Goal: Task Accomplishment & Management: Manage account settings

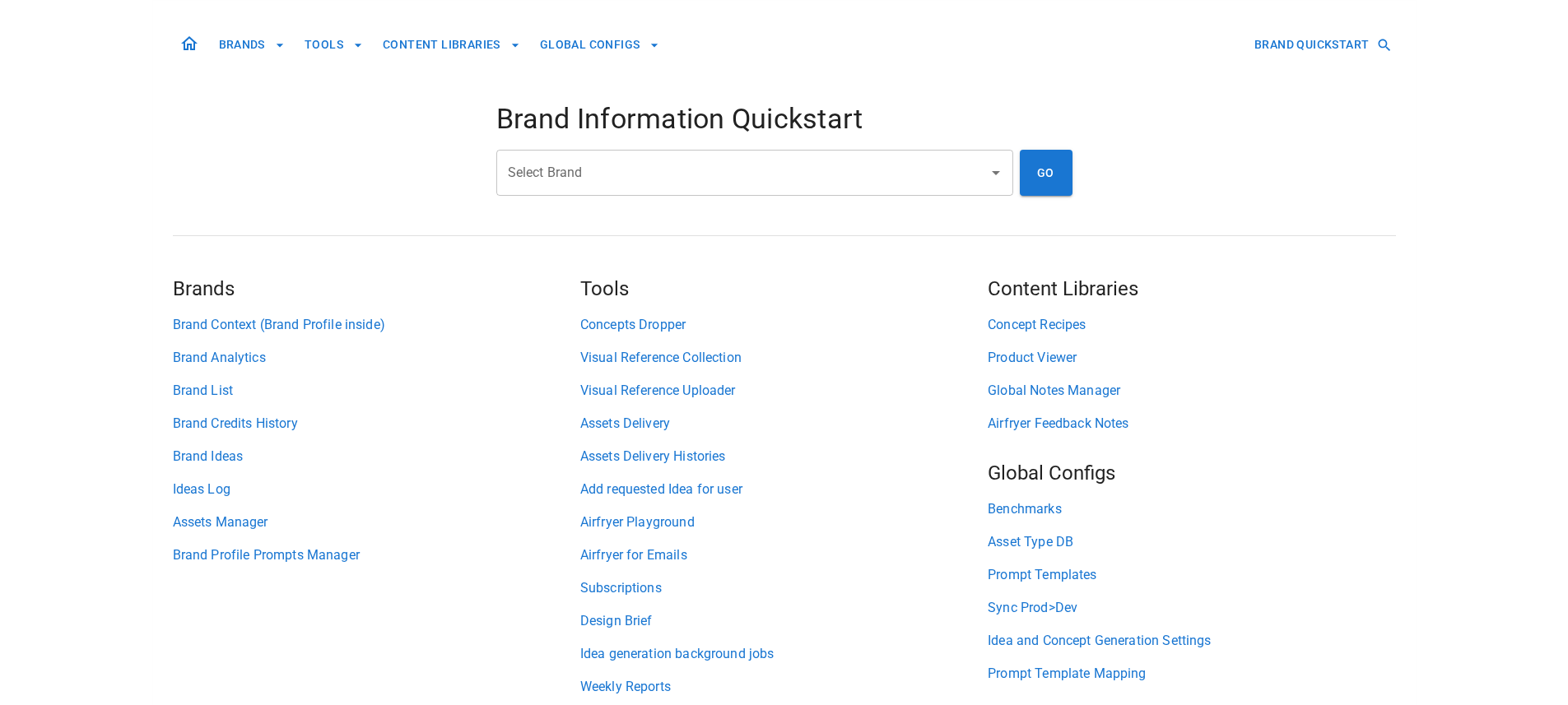
click at [610, 179] on input "Select Brand" at bounding box center [743, 172] width 478 height 31
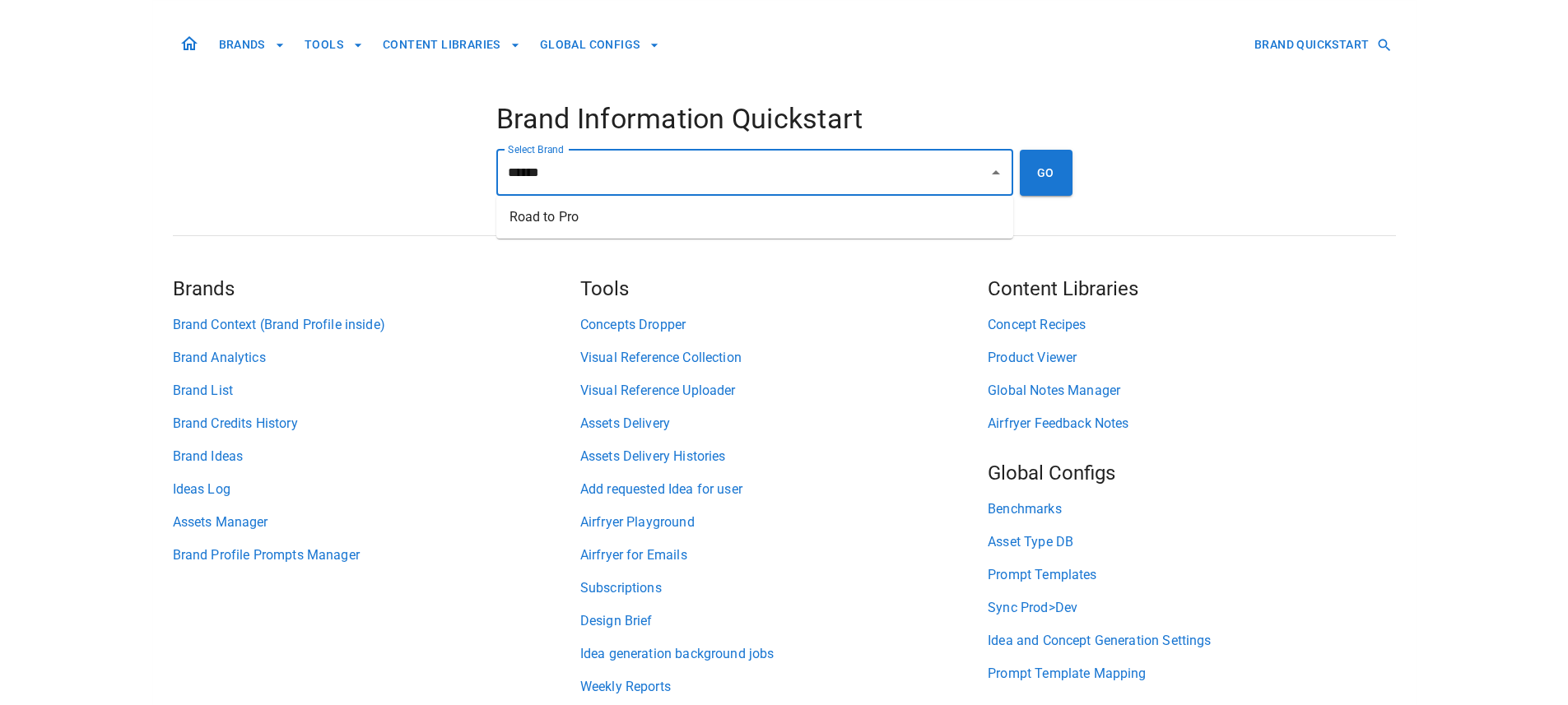
drag, startPoint x: 636, startPoint y: 224, endPoint x: 691, endPoint y: 216, distance: 55.6
click at [636, 223] on li "Road to Pro" at bounding box center [755, 217] width 517 height 30
type input "**********"
click at [1045, 170] on button "GO" at bounding box center [1046, 172] width 53 height 46
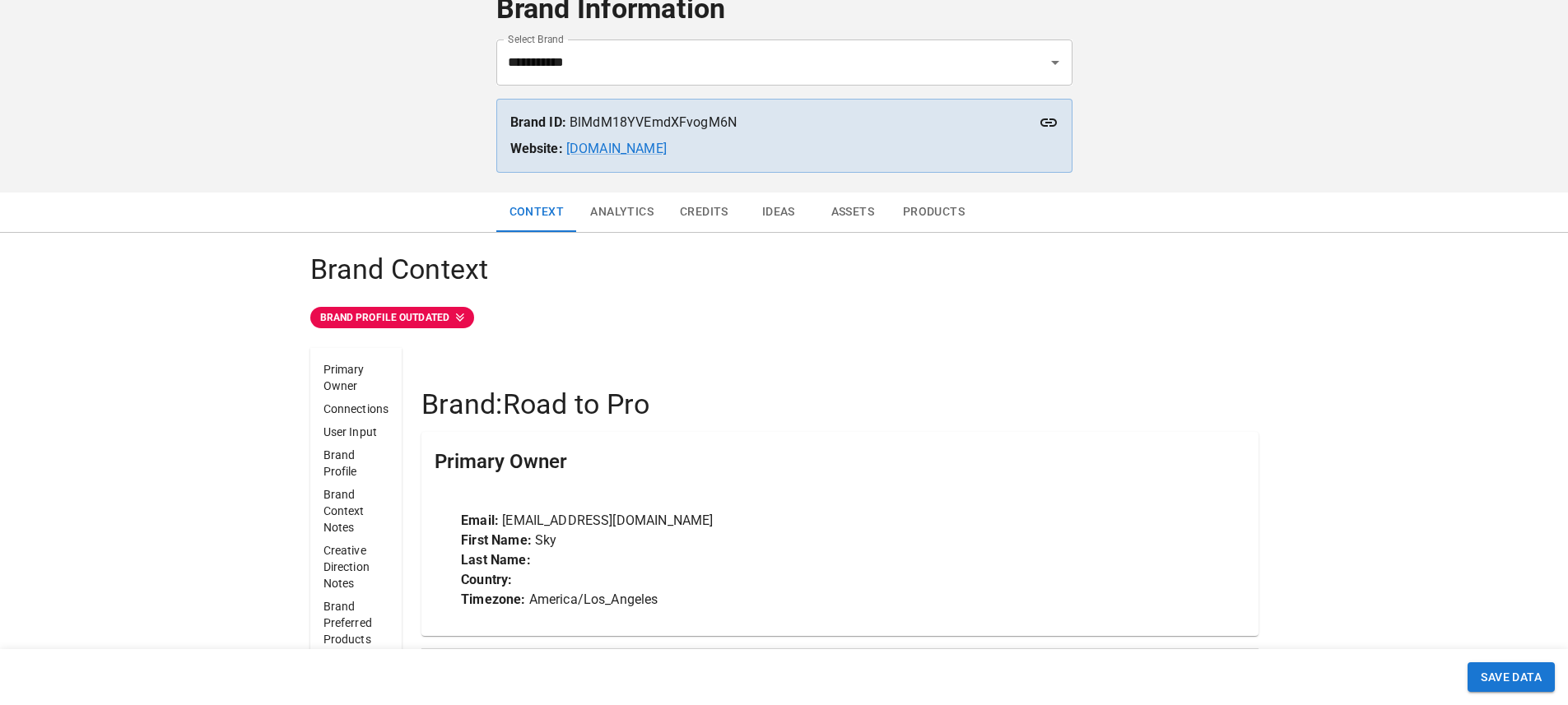
scroll to position [93, 0]
click at [783, 208] on button "Ideas" at bounding box center [778, 210] width 74 height 39
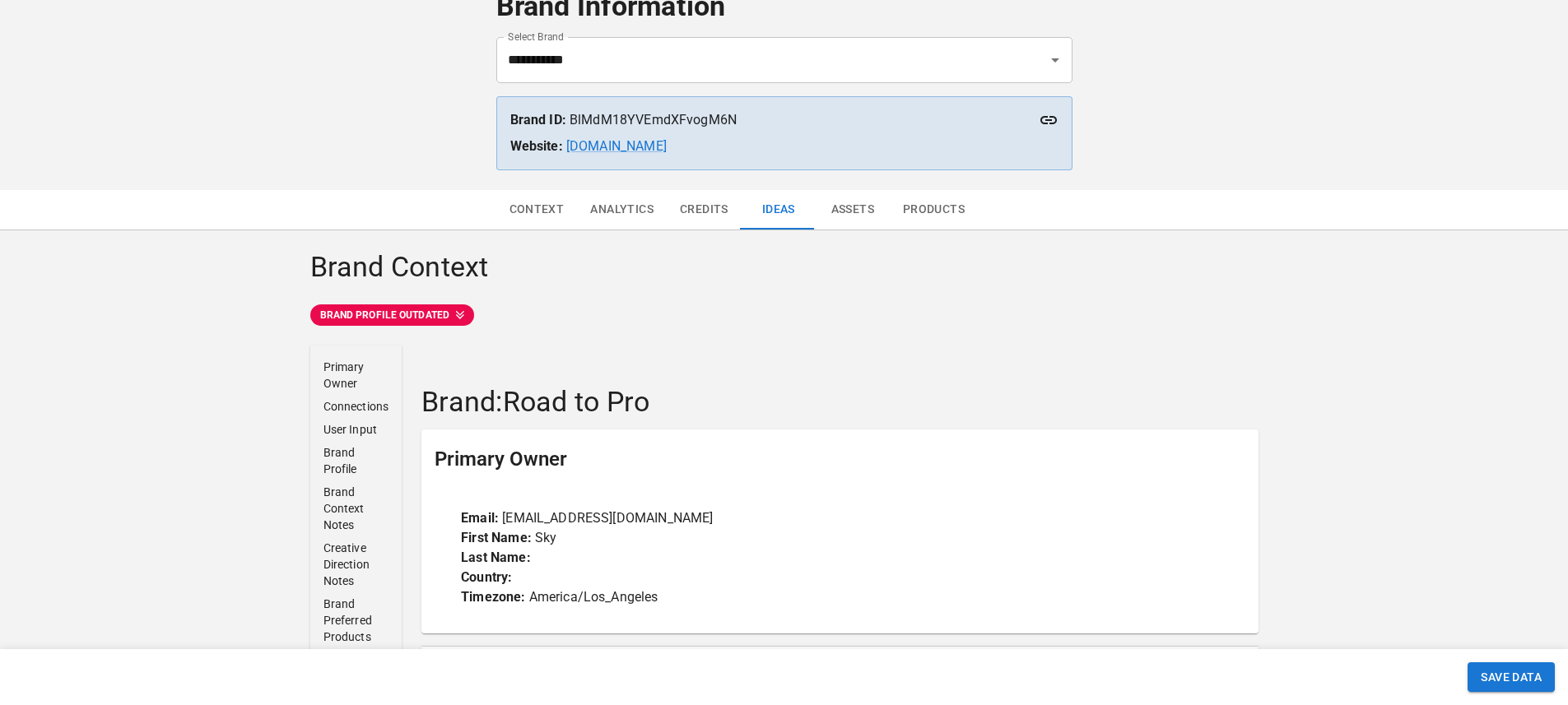
click at [852, 217] on button "Assets" at bounding box center [852, 210] width 74 height 39
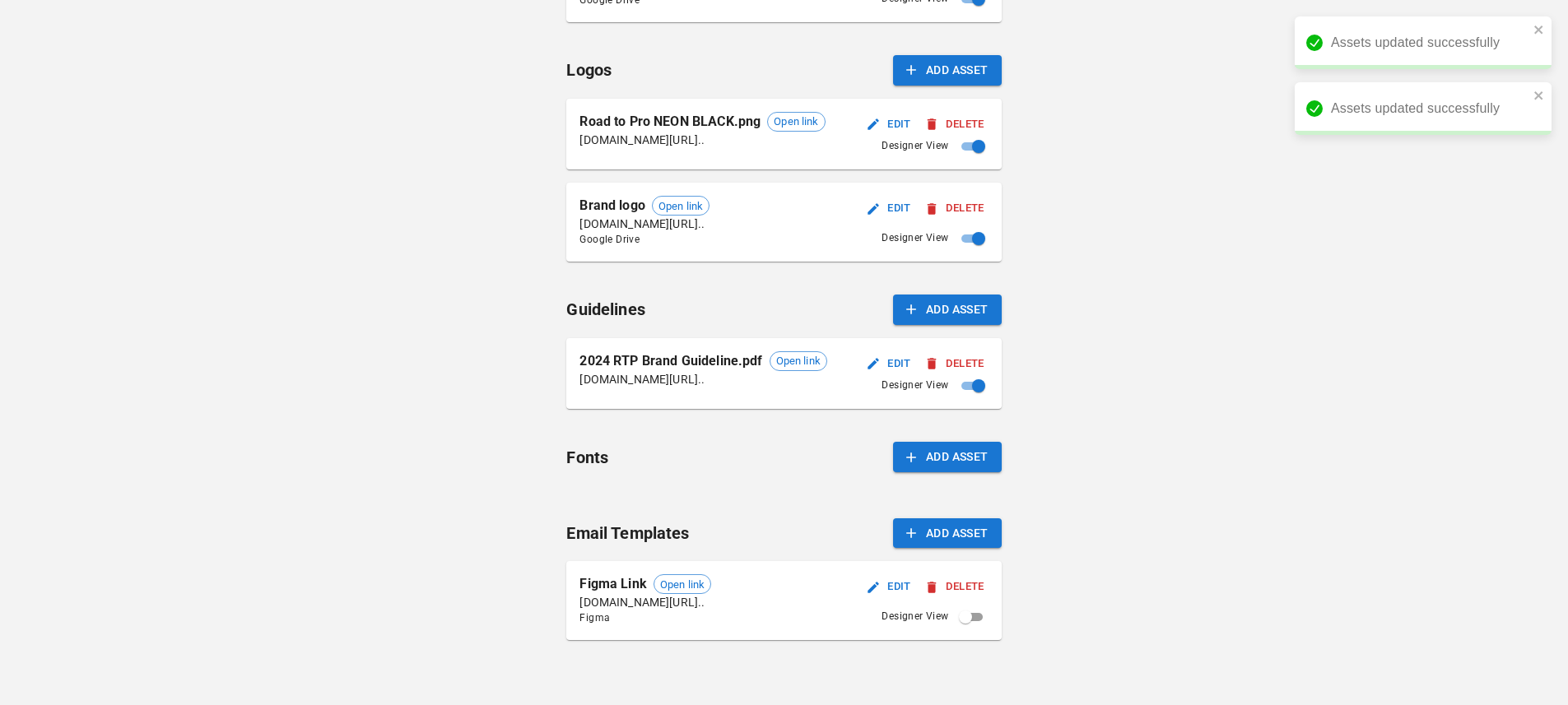
scroll to position [972, 0]
click at [812, 364] on span "Open link" at bounding box center [798, 359] width 56 height 16
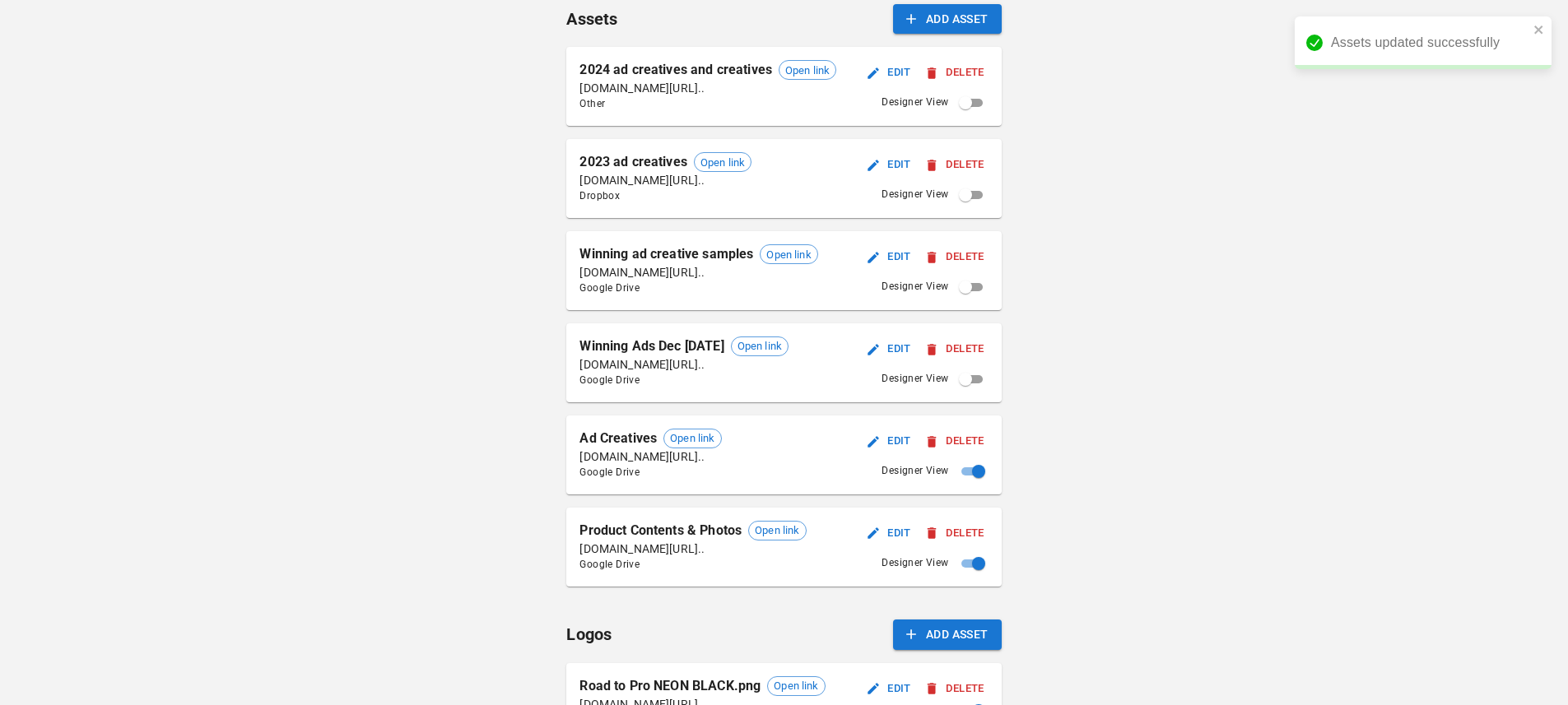
scroll to position [0, 0]
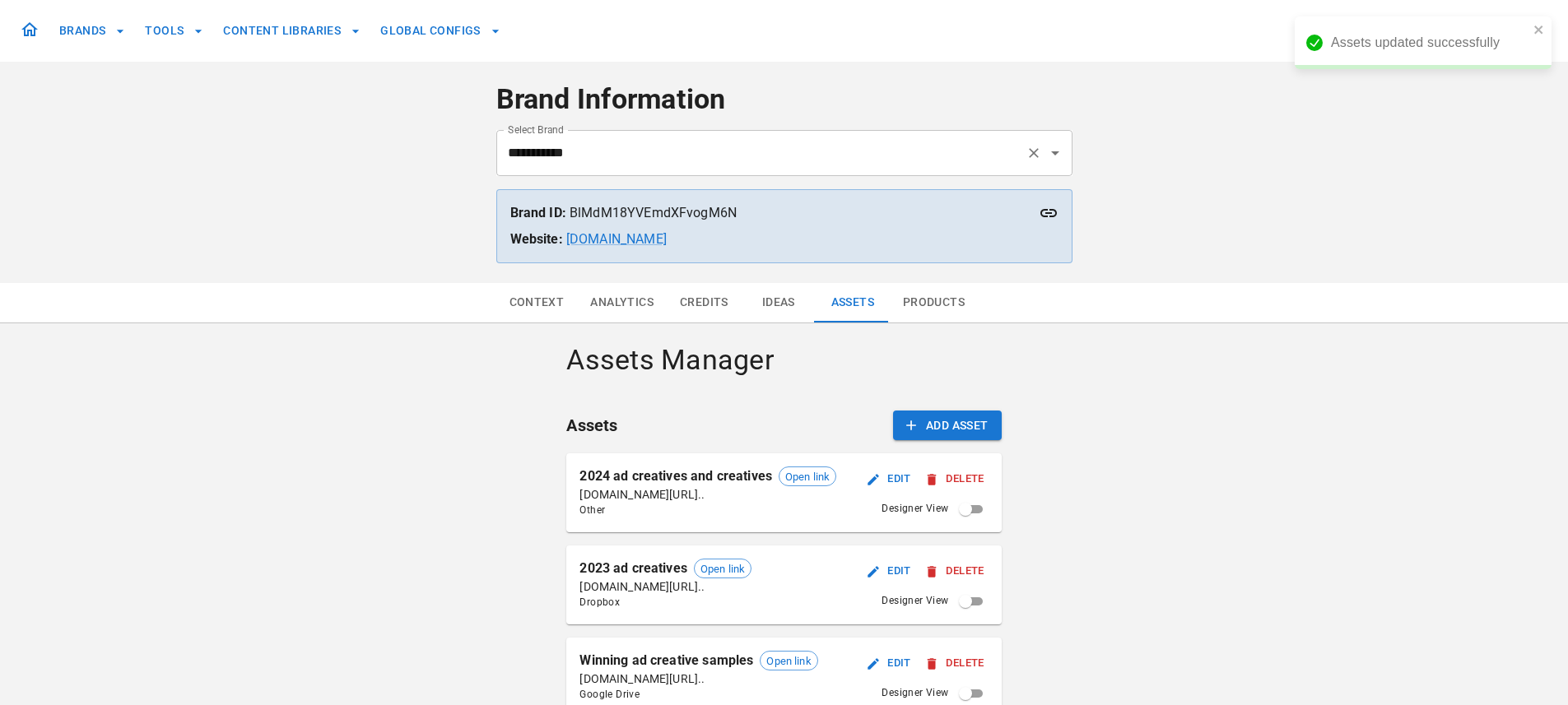
click at [645, 161] on input "**********" at bounding box center [761, 153] width 515 height 31
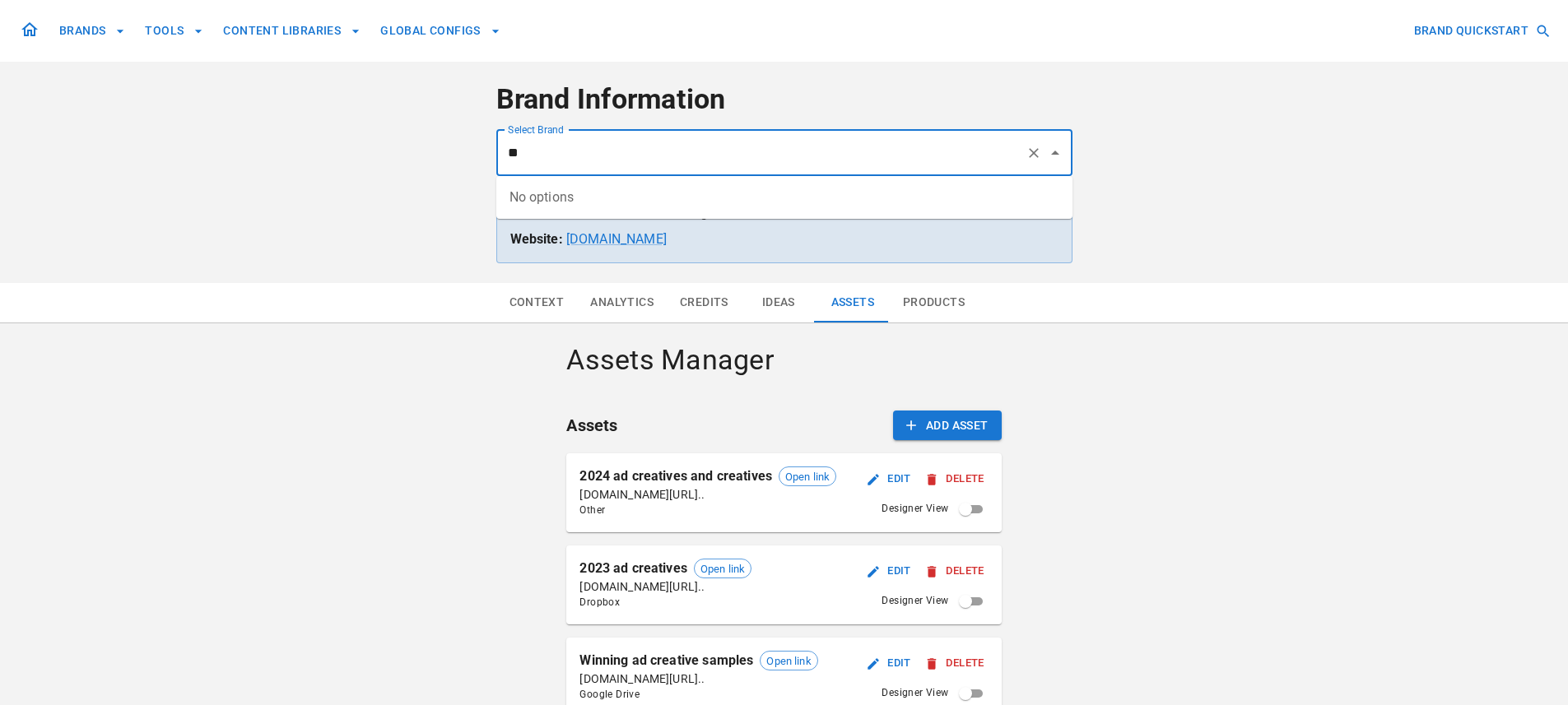
type input "*"
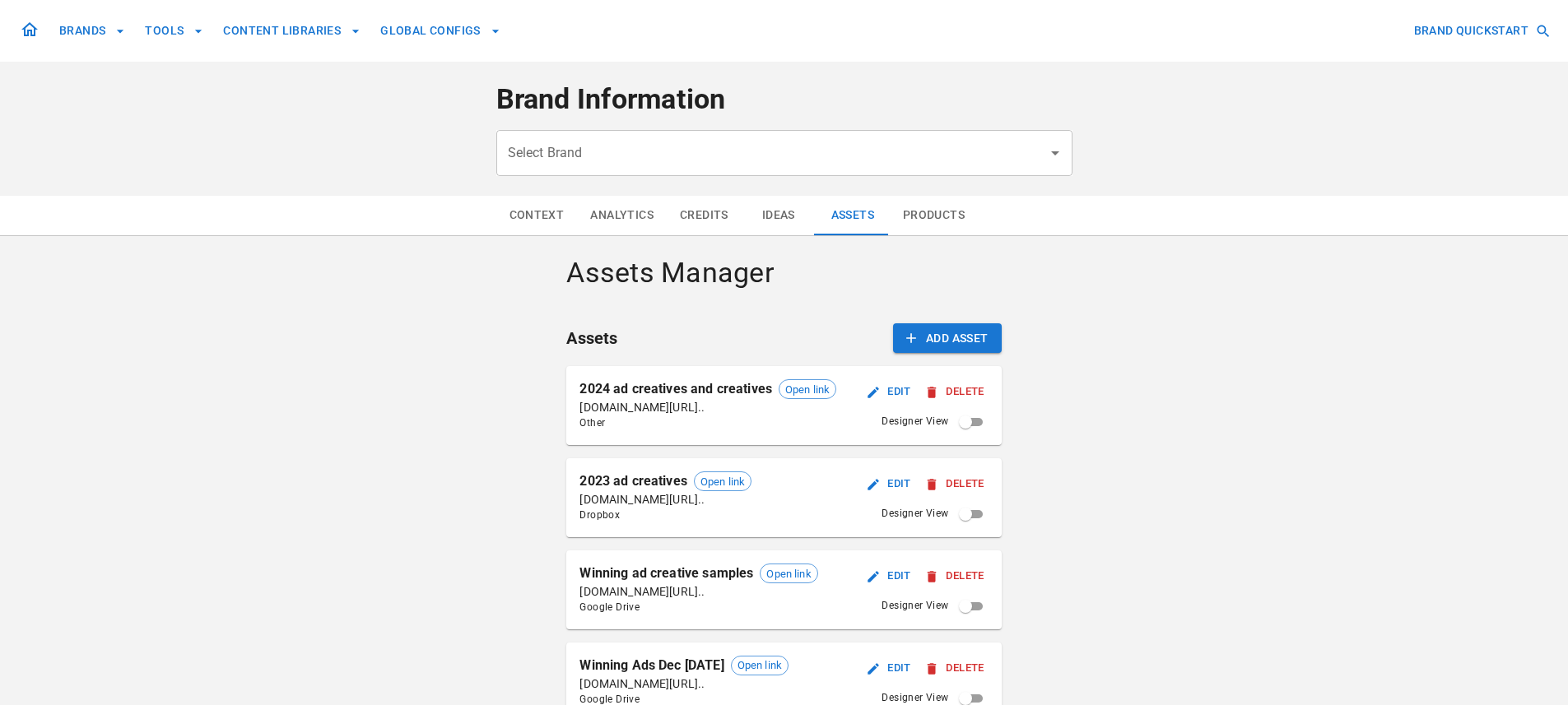
click at [541, 206] on button "Context" at bounding box center [537, 215] width 82 height 39
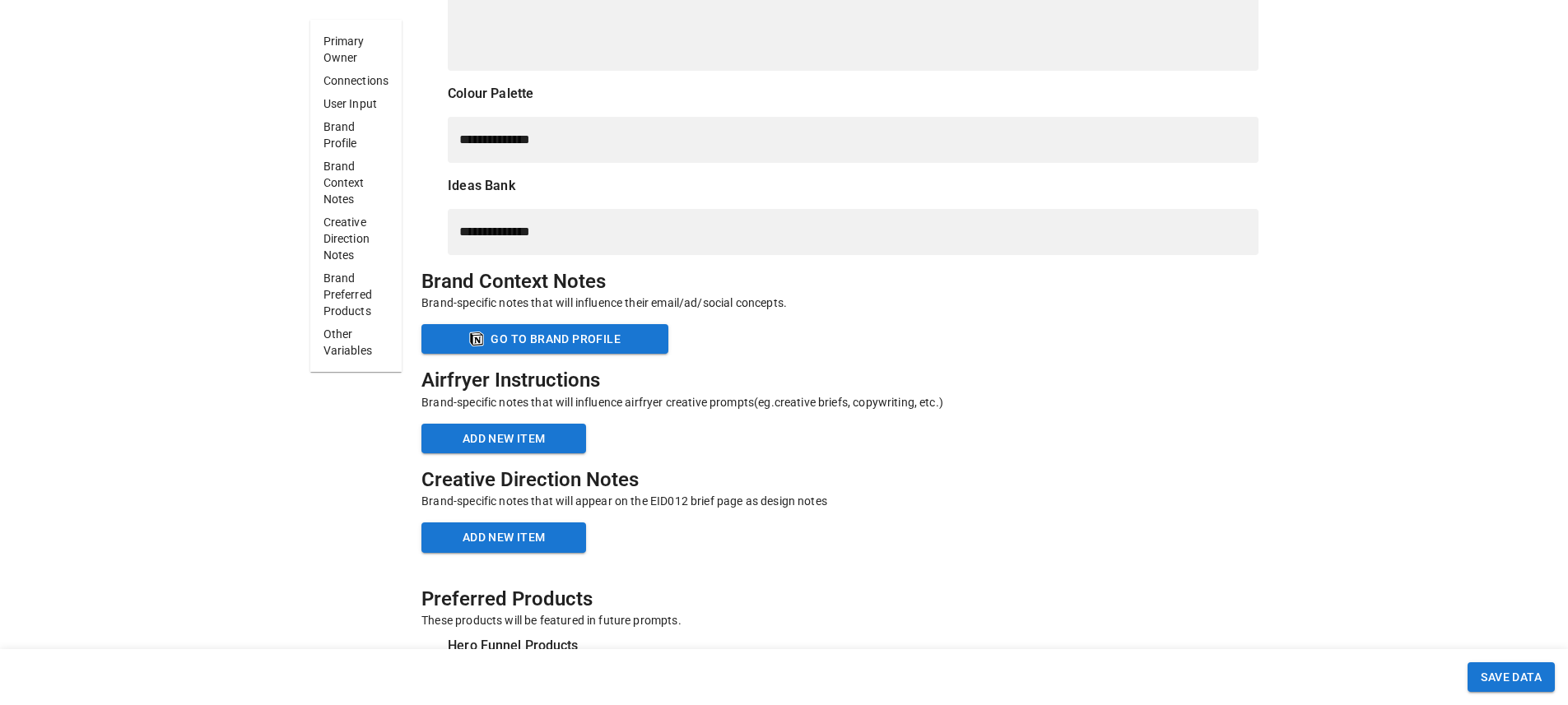
scroll to position [5338, 0]
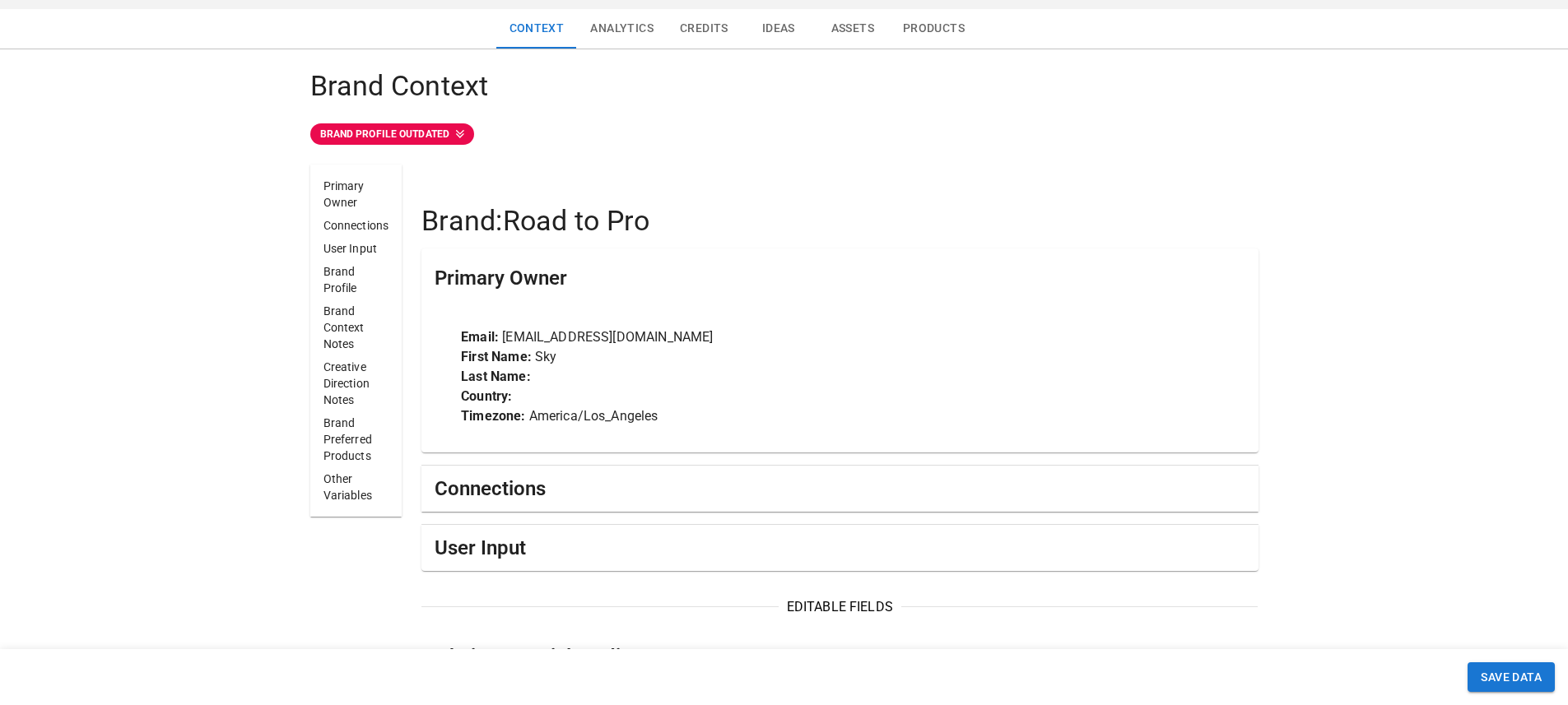
scroll to position [277, 0]
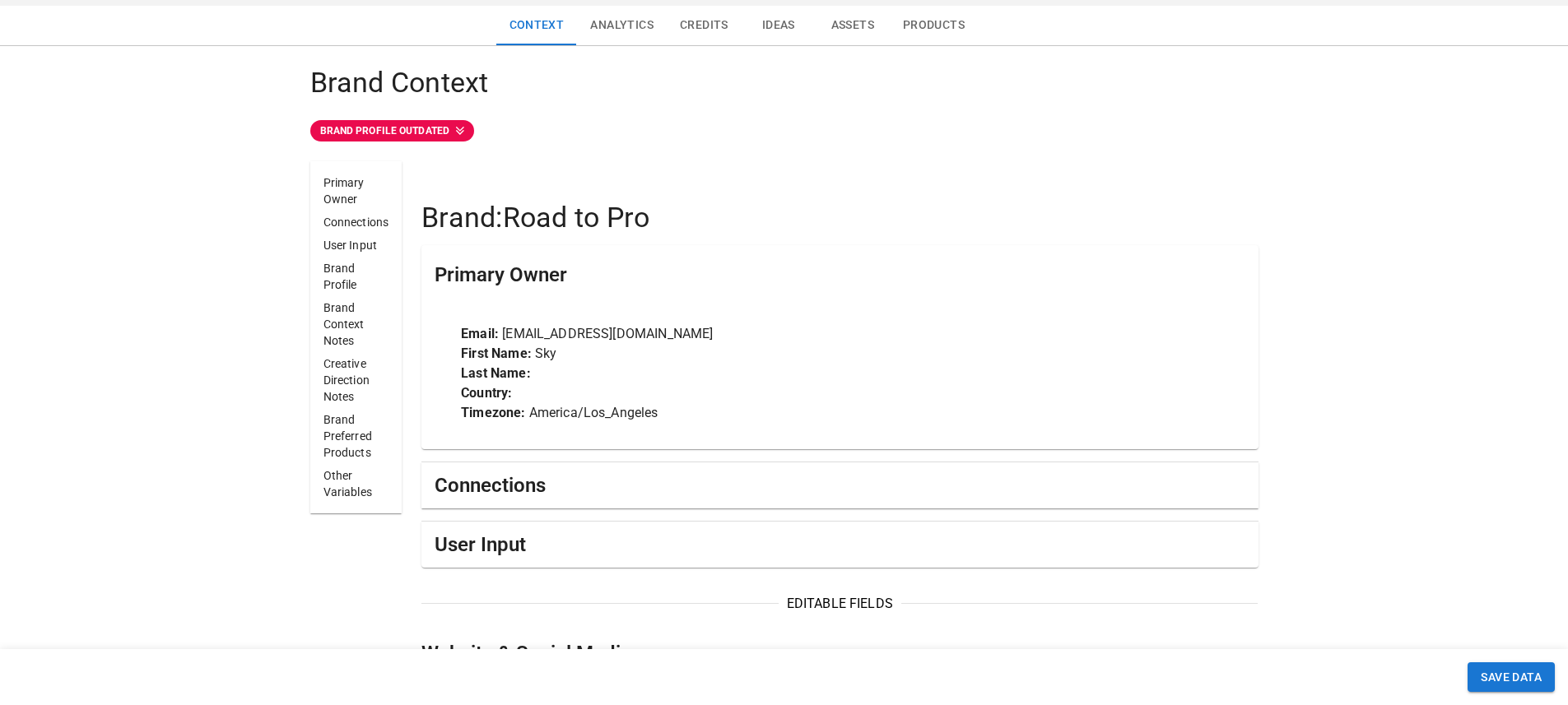
click at [412, 131] on p "BRAND PROFILE OUTDATED" at bounding box center [385, 130] width 129 height 14
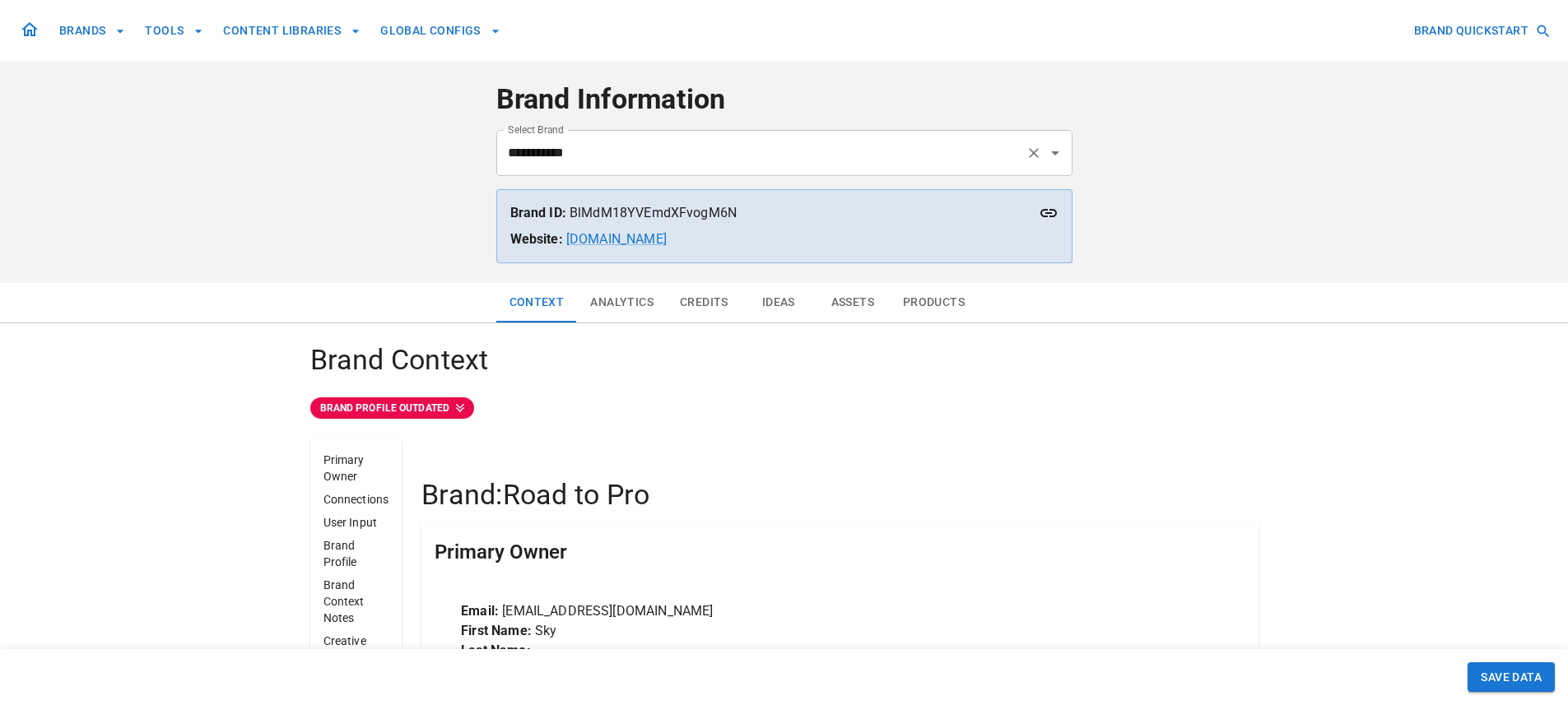
click at [595, 149] on input "**********" at bounding box center [761, 153] width 515 height 31
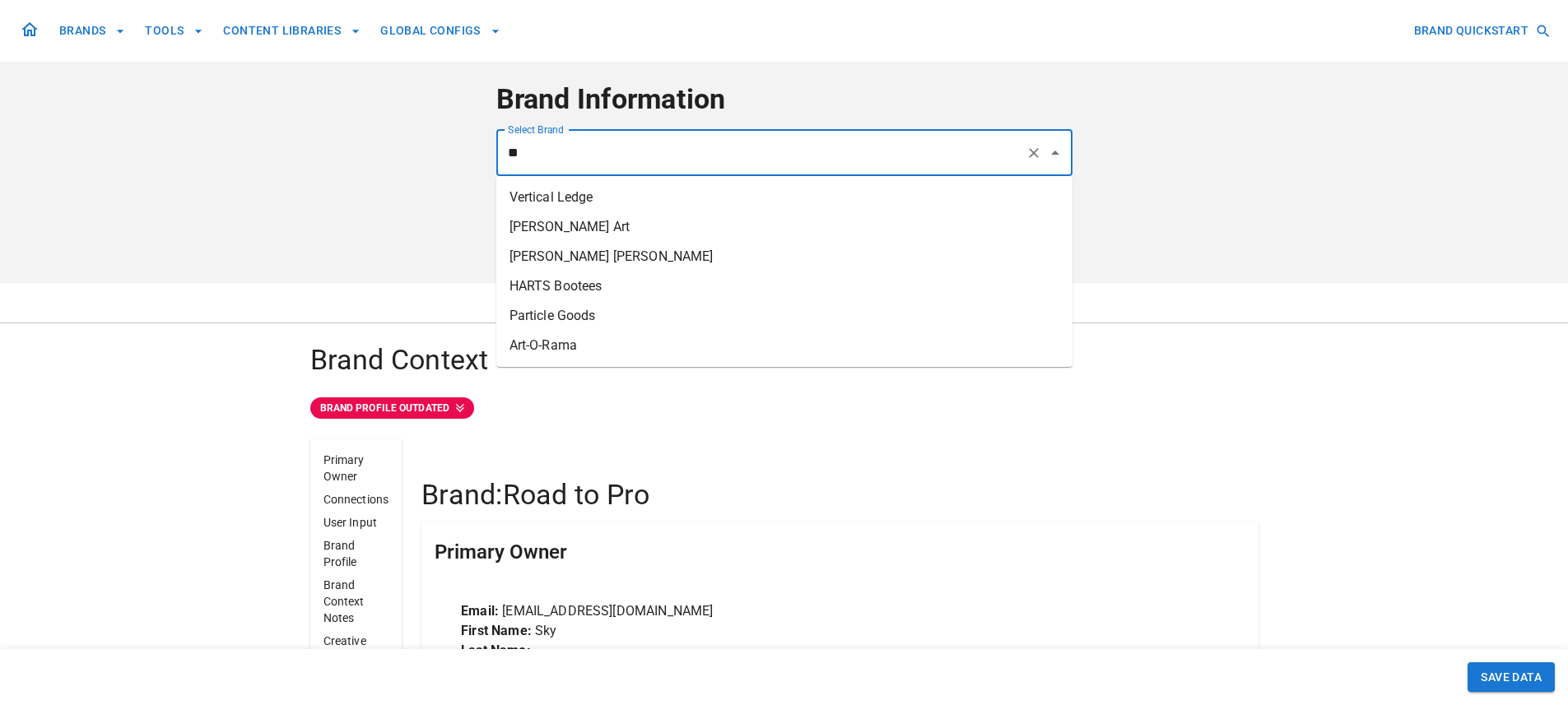
type input "*"
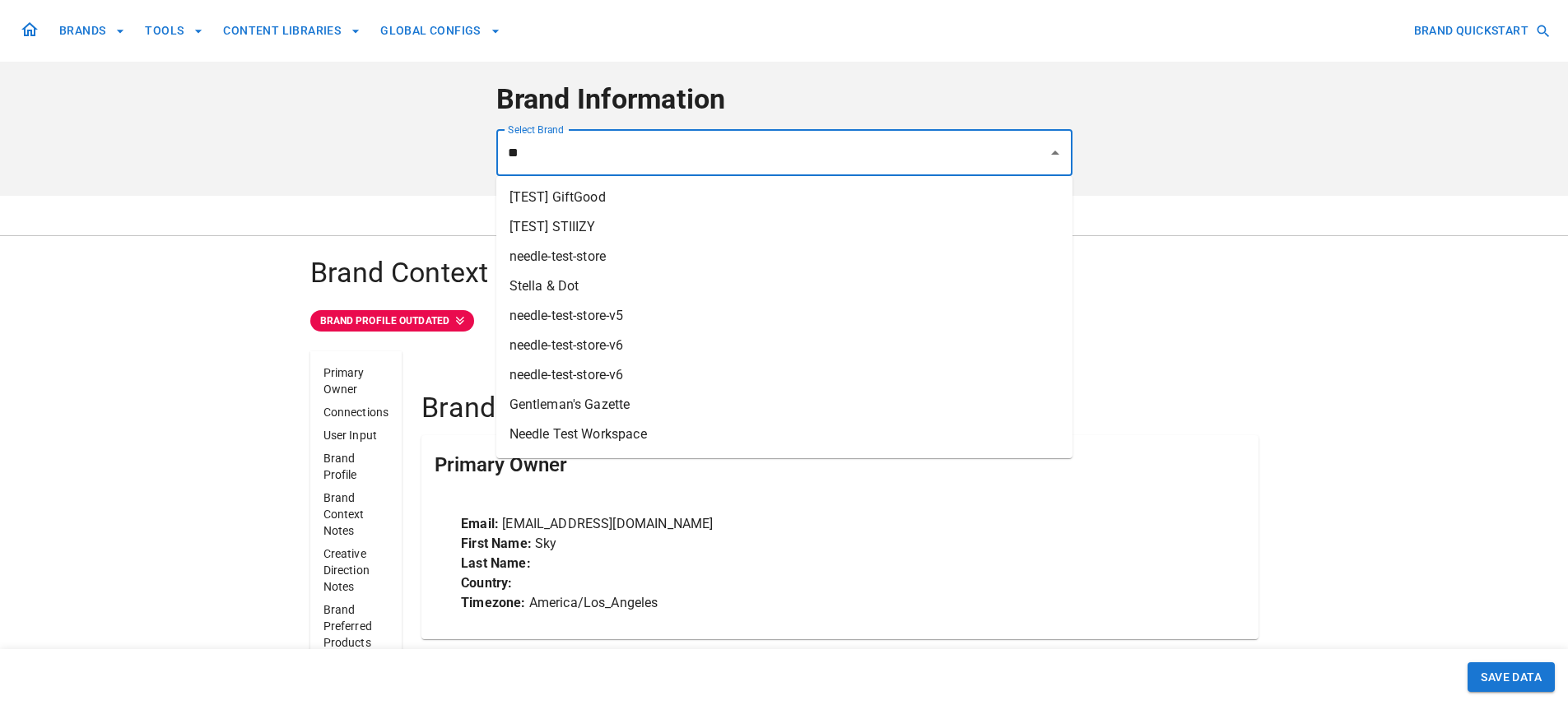
type input "*"
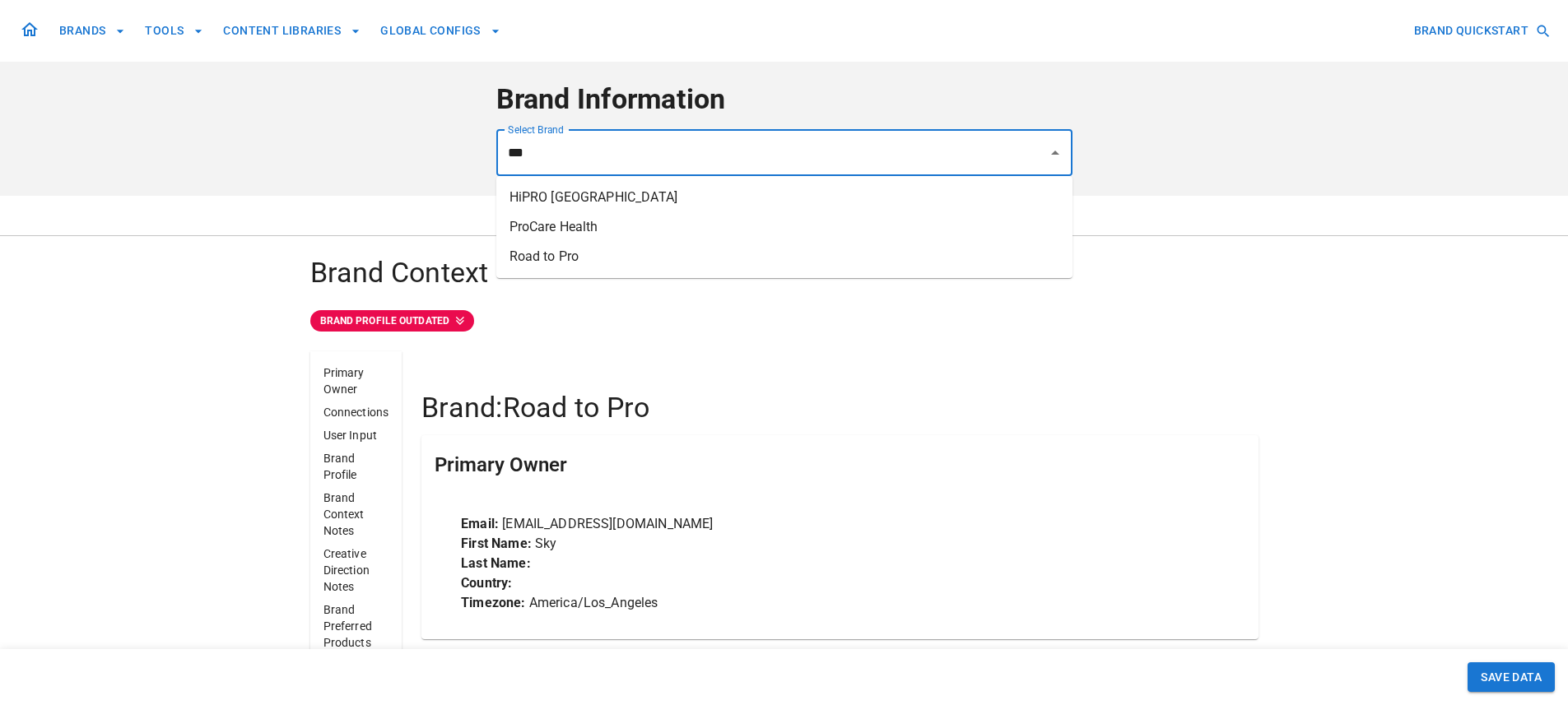
click at [655, 262] on li "Road to Pro" at bounding box center [784, 257] width 576 height 30
type input "**********"
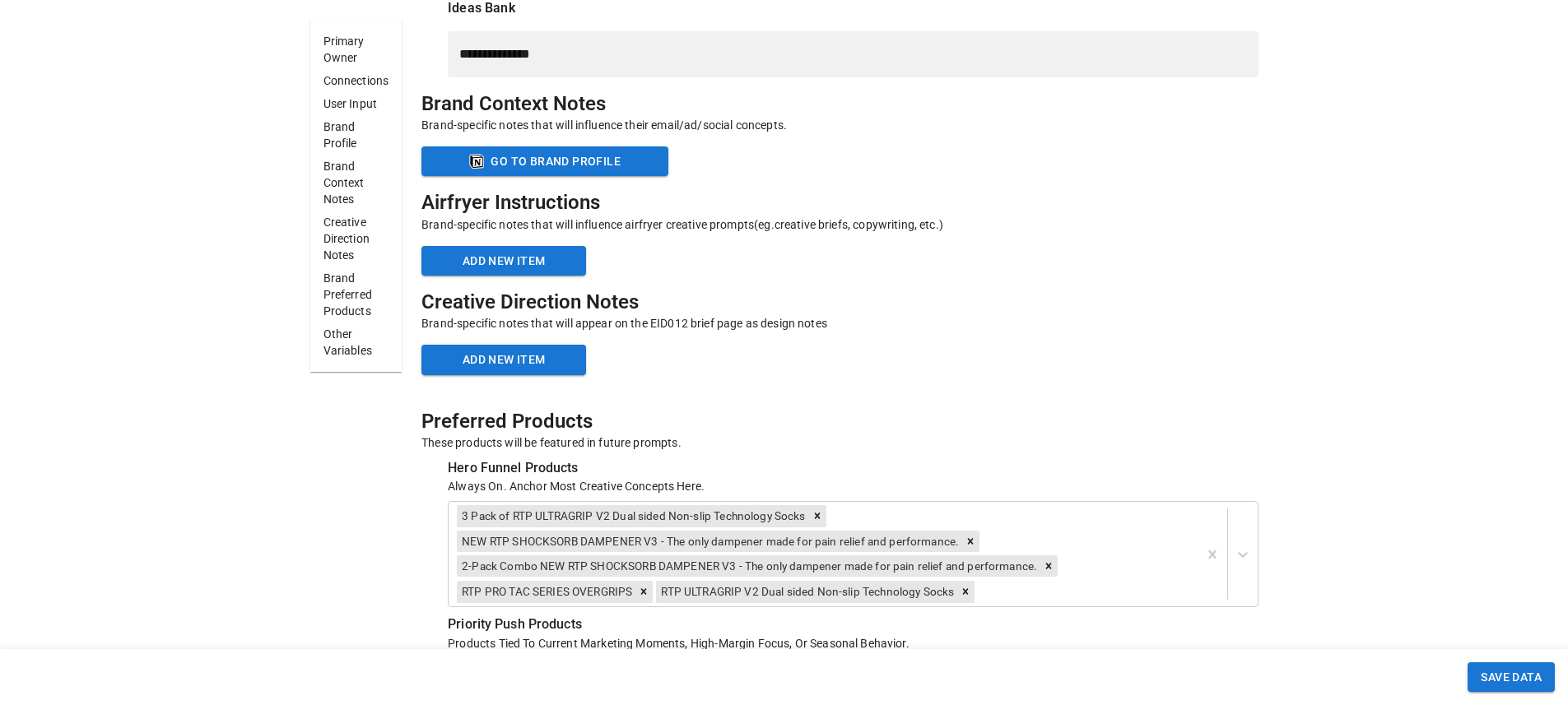
scroll to position [5470, 0]
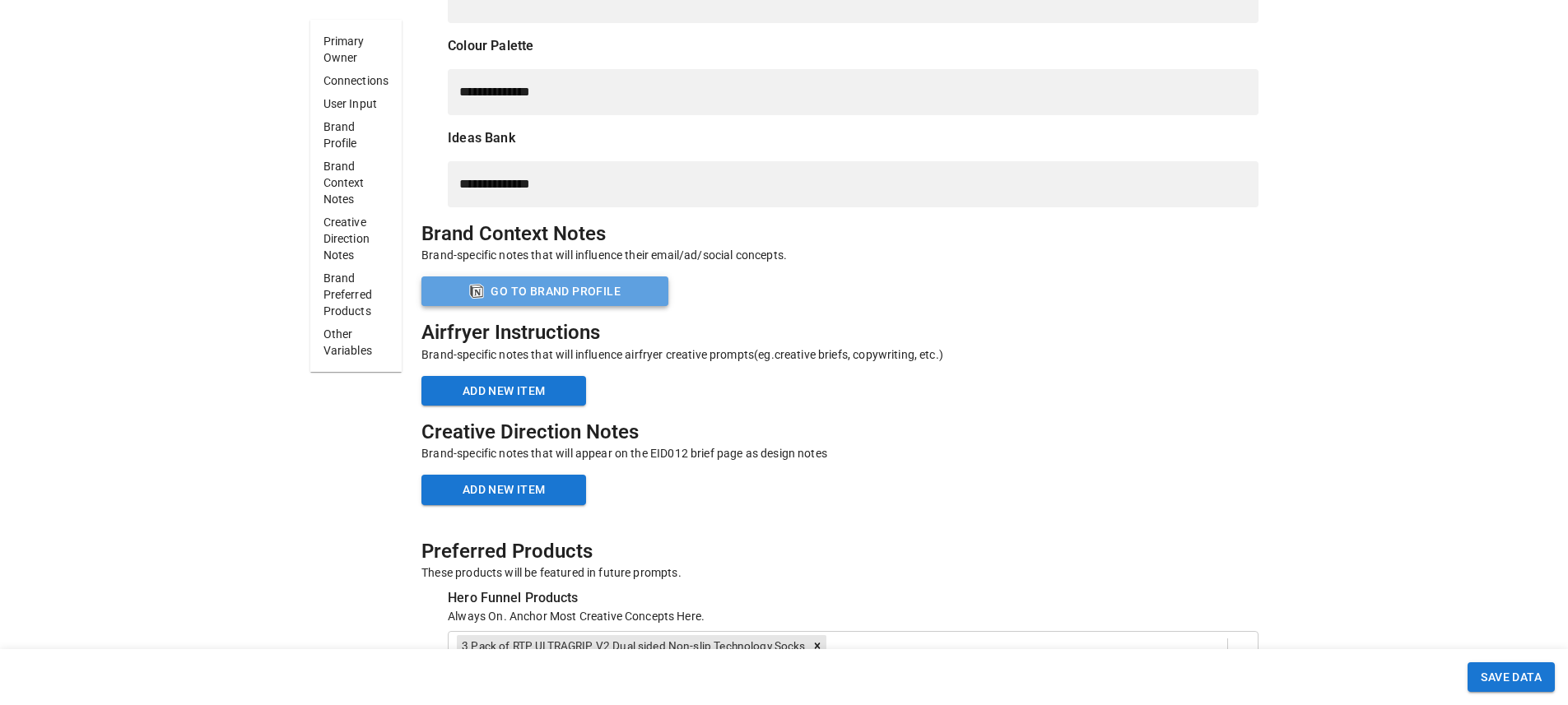
click at [634, 288] on button "Go to Brand Profile" at bounding box center [545, 291] width 247 height 31
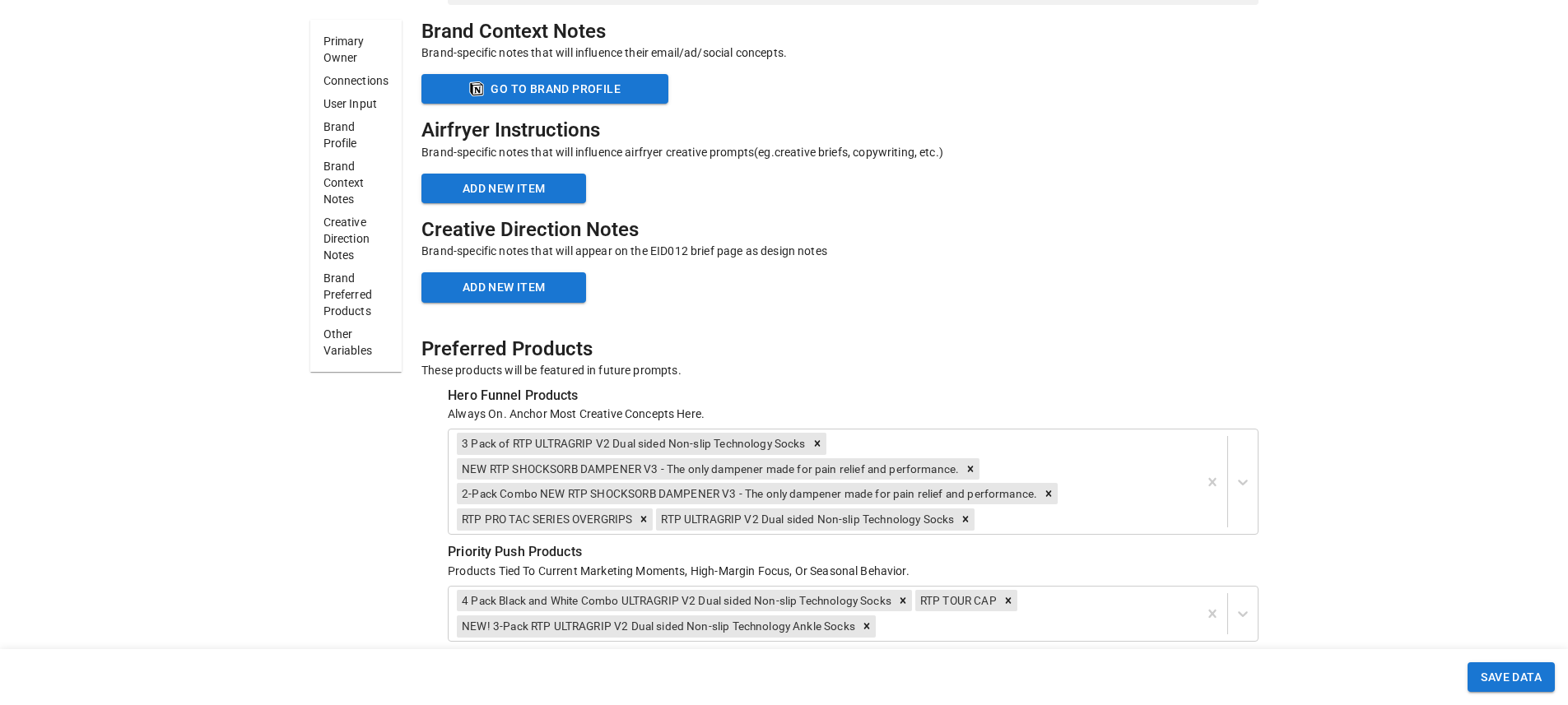
scroll to position [5660, 0]
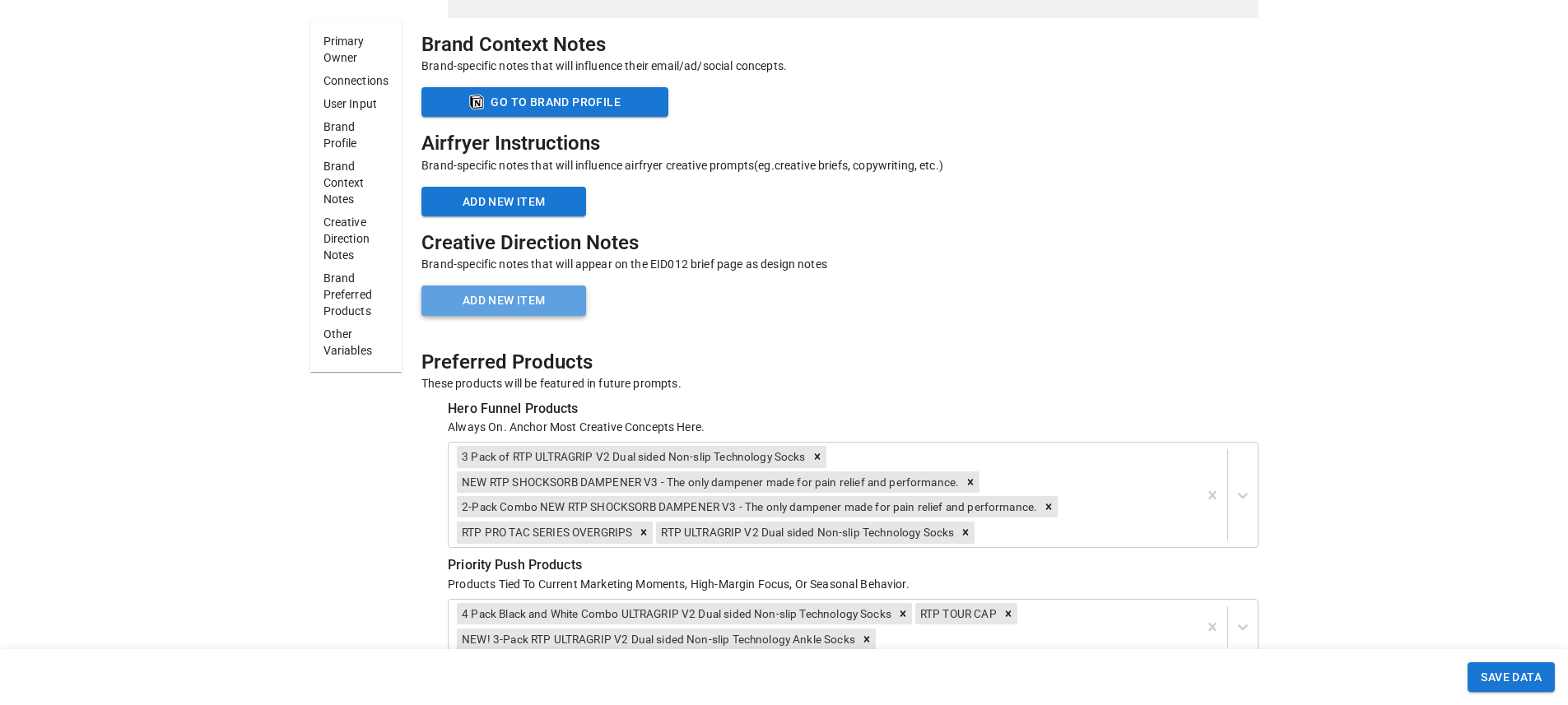
click at [536, 310] on button "Add new item" at bounding box center [504, 301] width 165 height 31
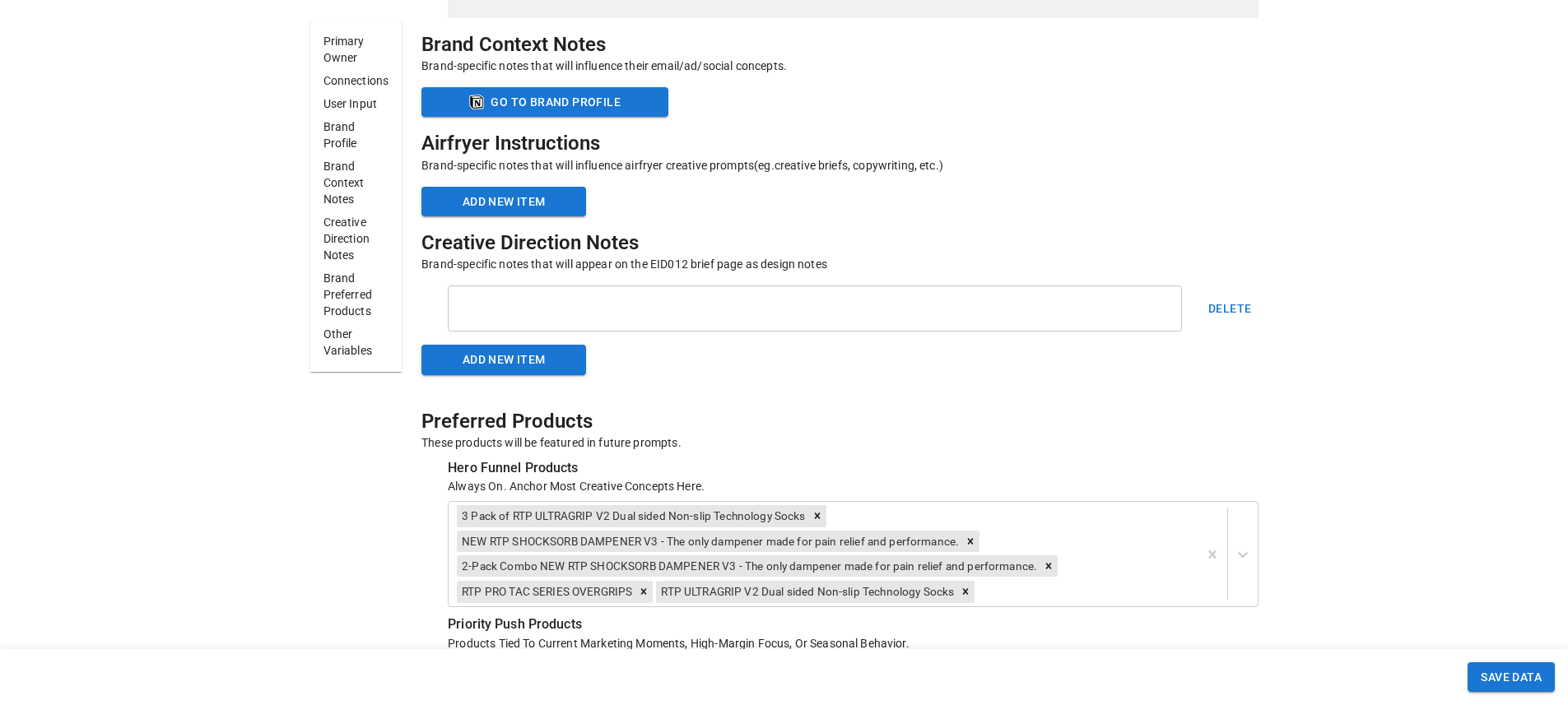
click at [1244, 304] on button "Delete" at bounding box center [1230, 308] width 56 height 46
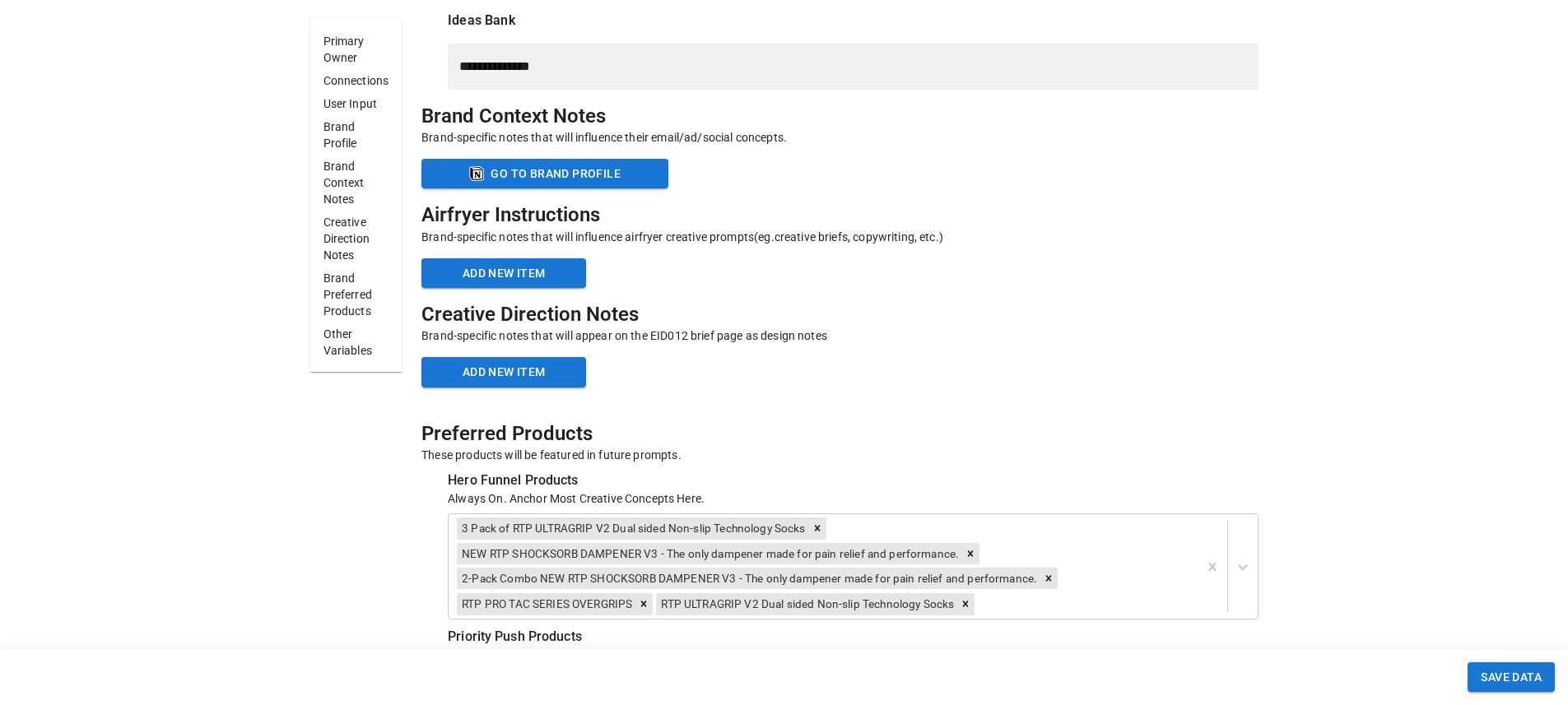
scroll to position [5586, 0]
